Goal: Information Seeking & Learning: Learn about a topic

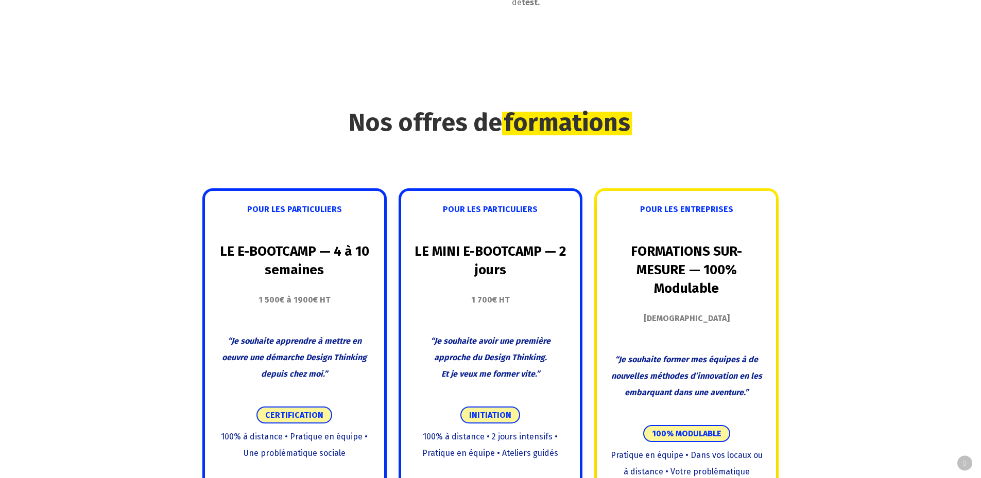
scroll to position [927, 0]
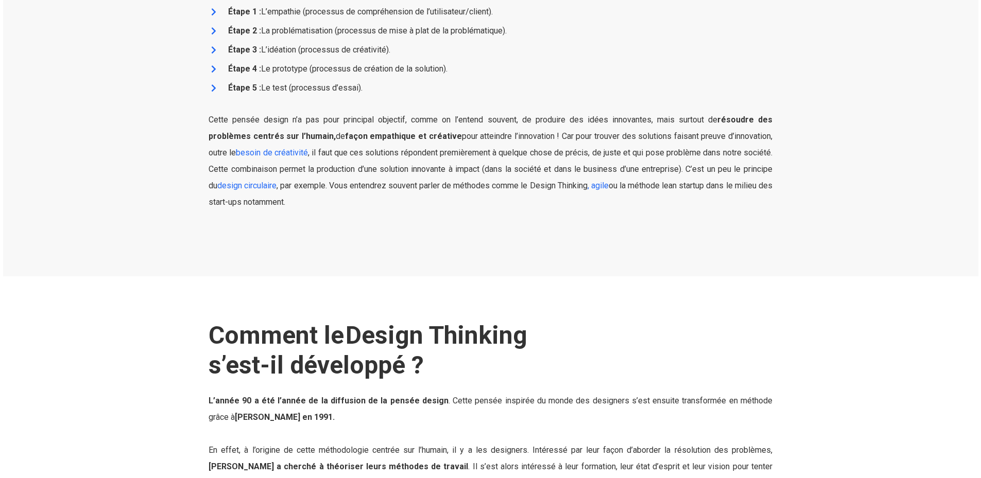
scroll to position [1110, 0]
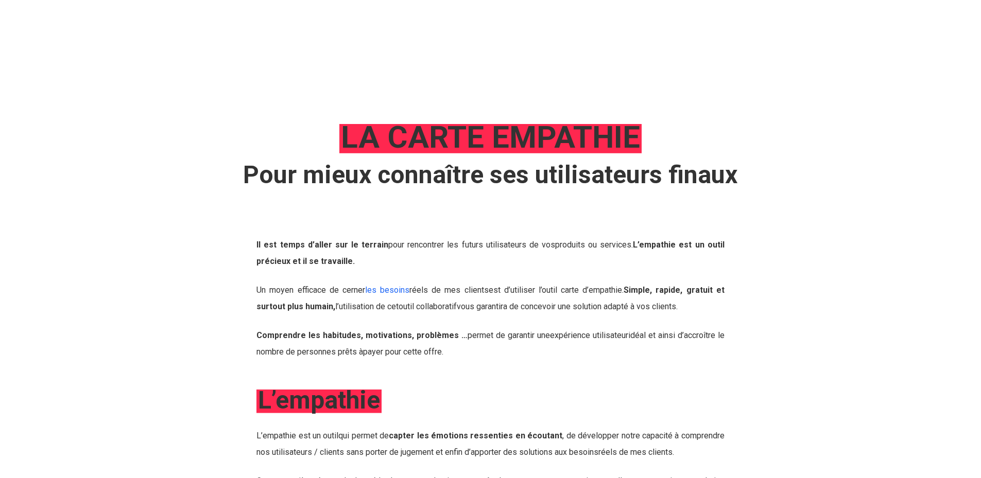
scroll to position [824, 0]
